Goal: Information Seeking & Learning: Understand process/instructions

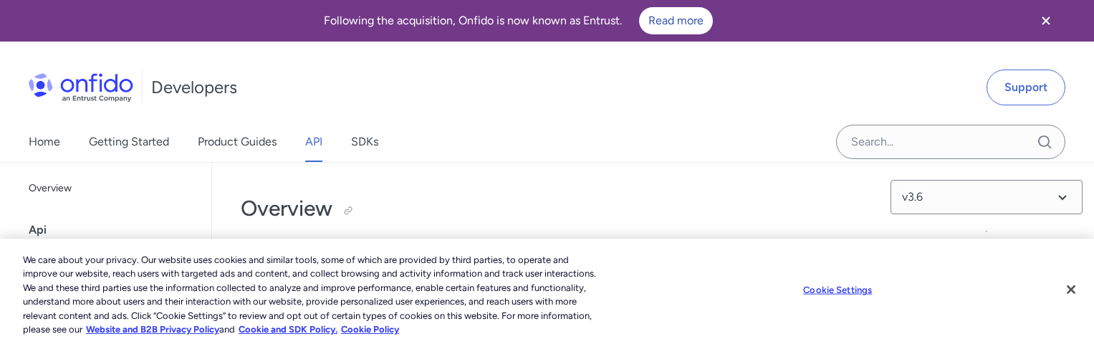
scroll to position [911, 0]
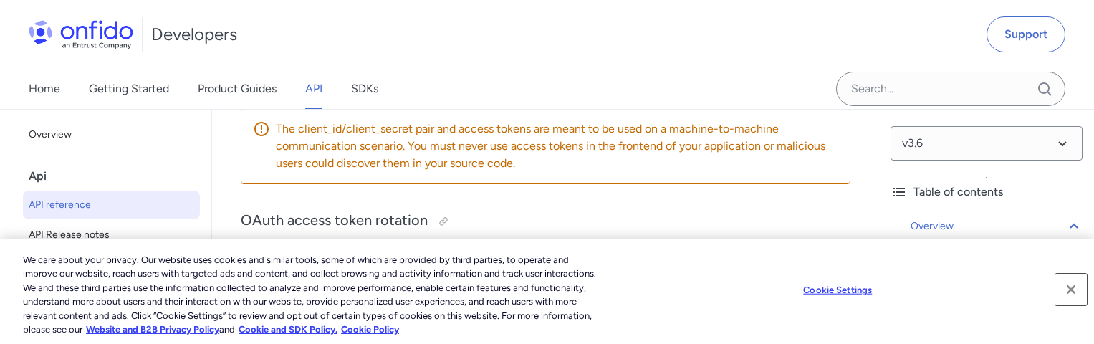
click at [1062, 289] on button "Close" at bounding box center [1071, 290] width 32 height 32
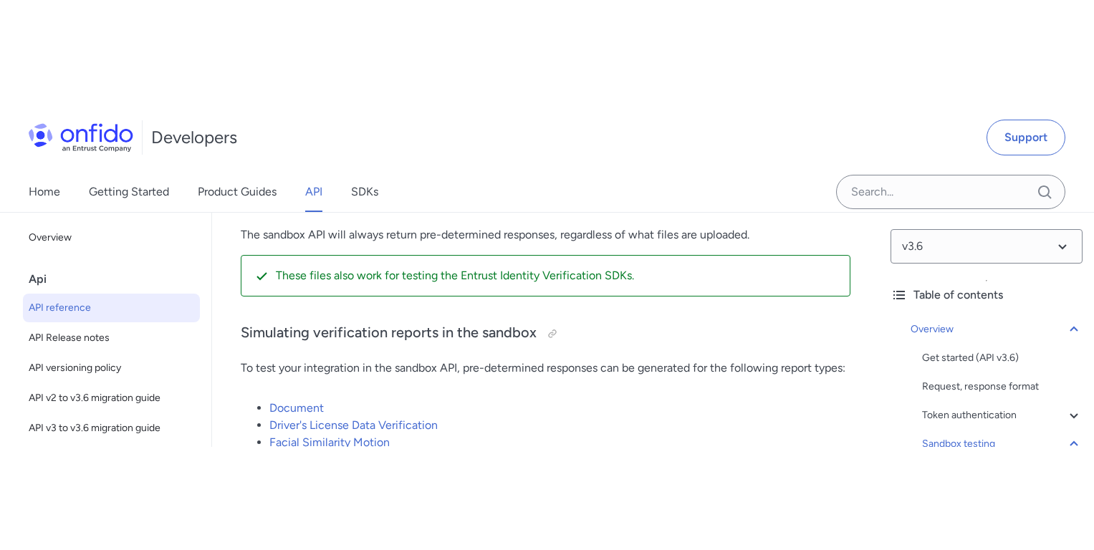
scroll to position [2944, 0]
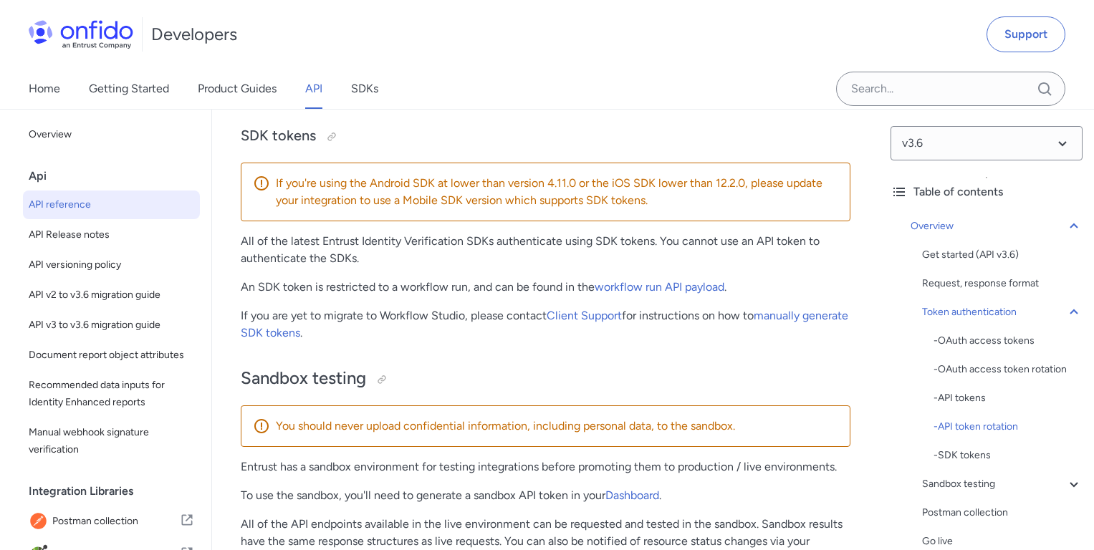
scroll to position [1940, 0]
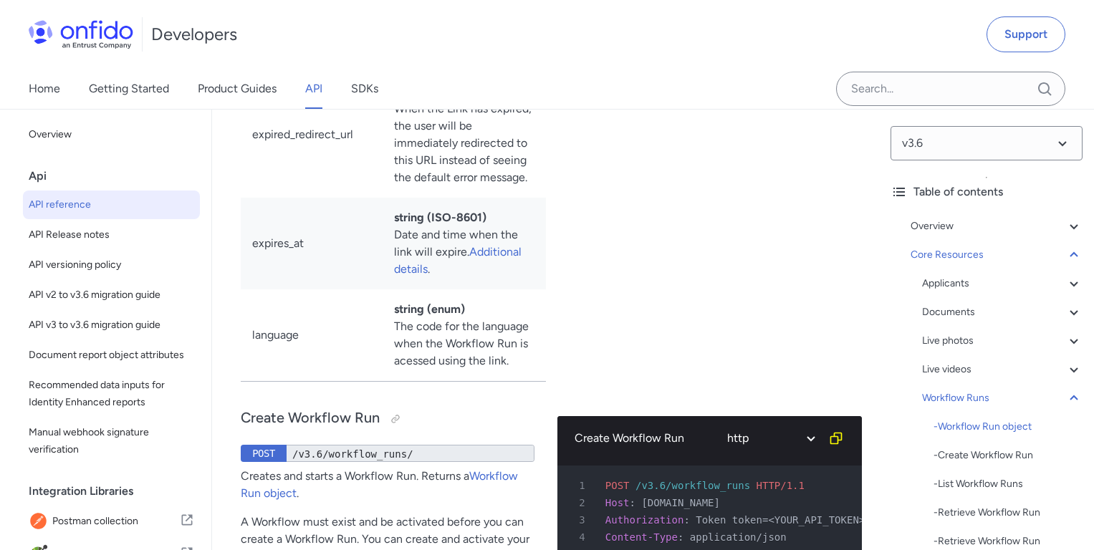
scroll to position [37398, 0]
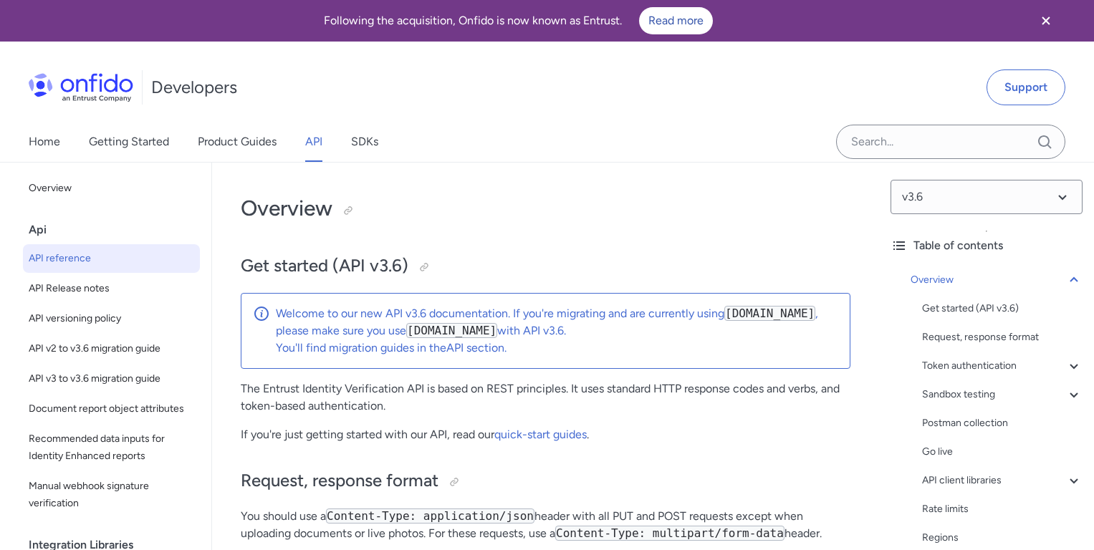
click at [627, 122] on div "Home Getting Started Product Guides API SDKs" at bounding box center [547, 142] width 1094 height 40
click at [572, 209] on h1 "Overview" at bounding box center [546, 208] width 610 height 29
